Goal: Task Accomplishment & Management: Manage account settings

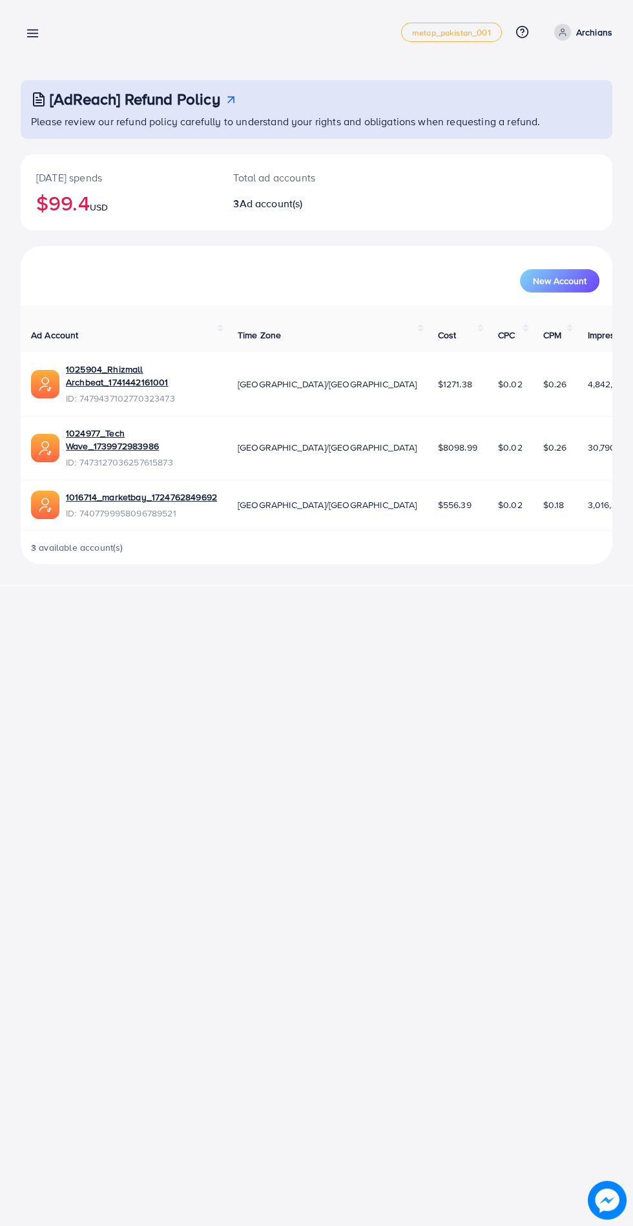
click at [38, 34] on icon at bounding box center [33, 33] width 14 height 14
click at [32, 30] on line at bounding box center [33, 30] width 10 height 0
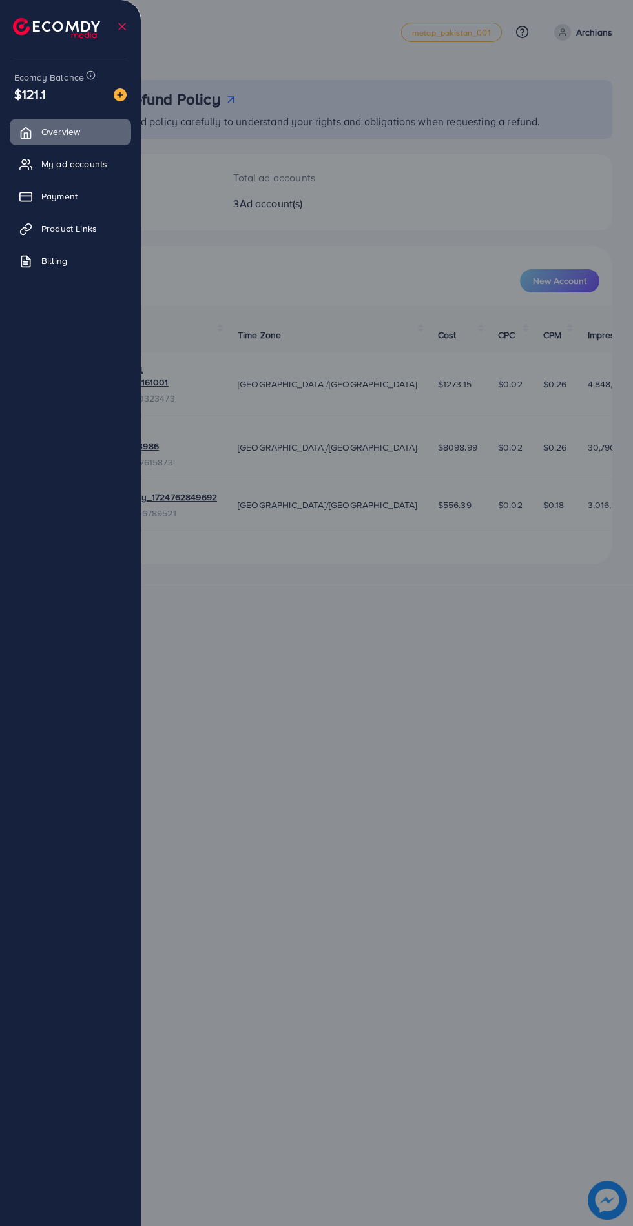
click at [87, 162] on span "My ad accounts" at bounding box center [74, 163] width 66 height 13
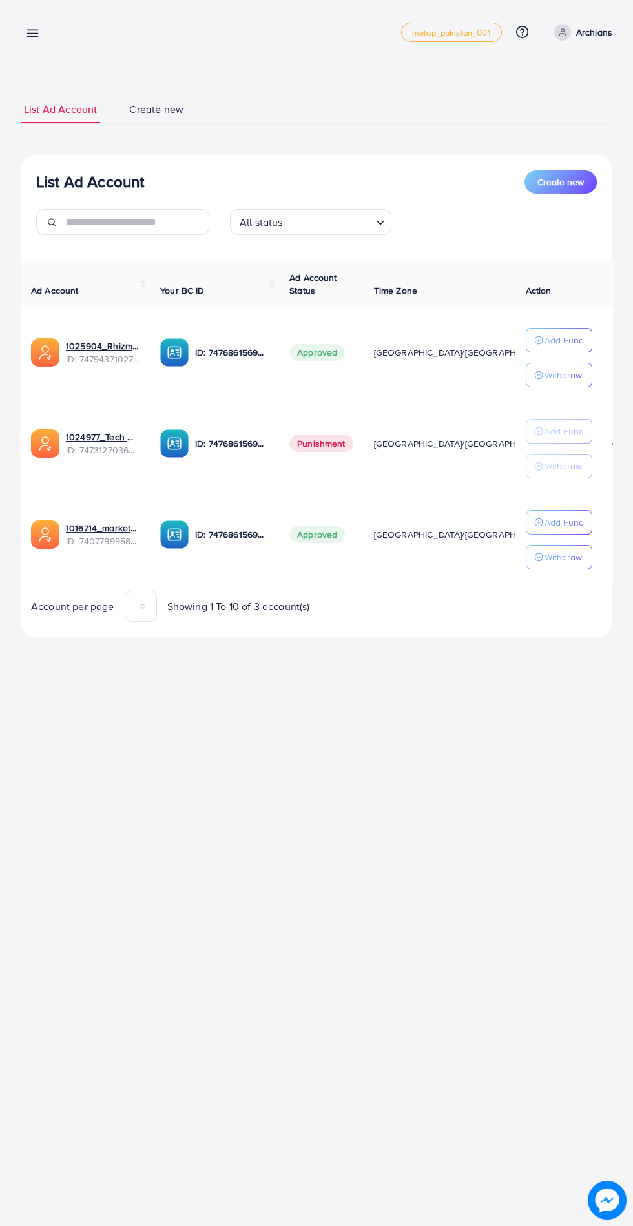
scroll to position [0, 35]
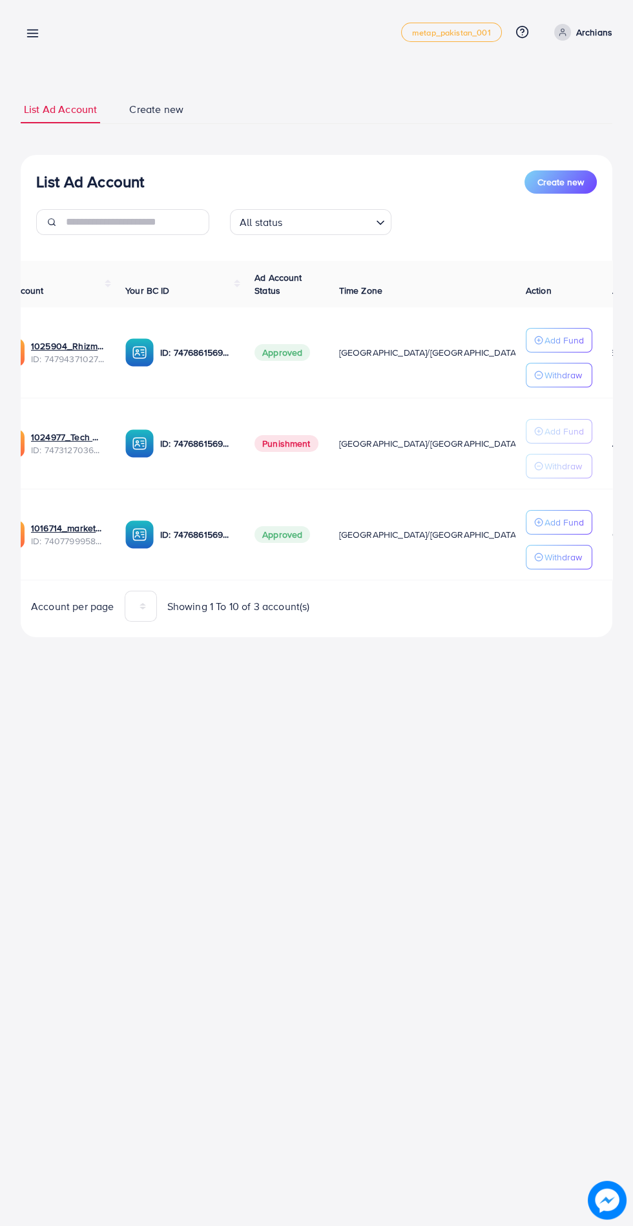
click at [620, 818] on div "My ad accounts metap_pakistan_001 Help Center Contact Support Plans and Pricing…" at bounding box center [316, 613] width 633 height 1226
click at [597, 740] on div "My ad accounts metap_pakistan_001 Help Center Contact Support Plans and Pricing…" at bounding box center [316, 613] width 633 height 1226
click at [605, 750] on div "My ad accounts metap_pakistan_001 Help Center Contact Support Plans and Pricing…" at bounding box center [316, 613] width 633 height 1226
